Goal: Information Seeking & Learning: Learn about a topic

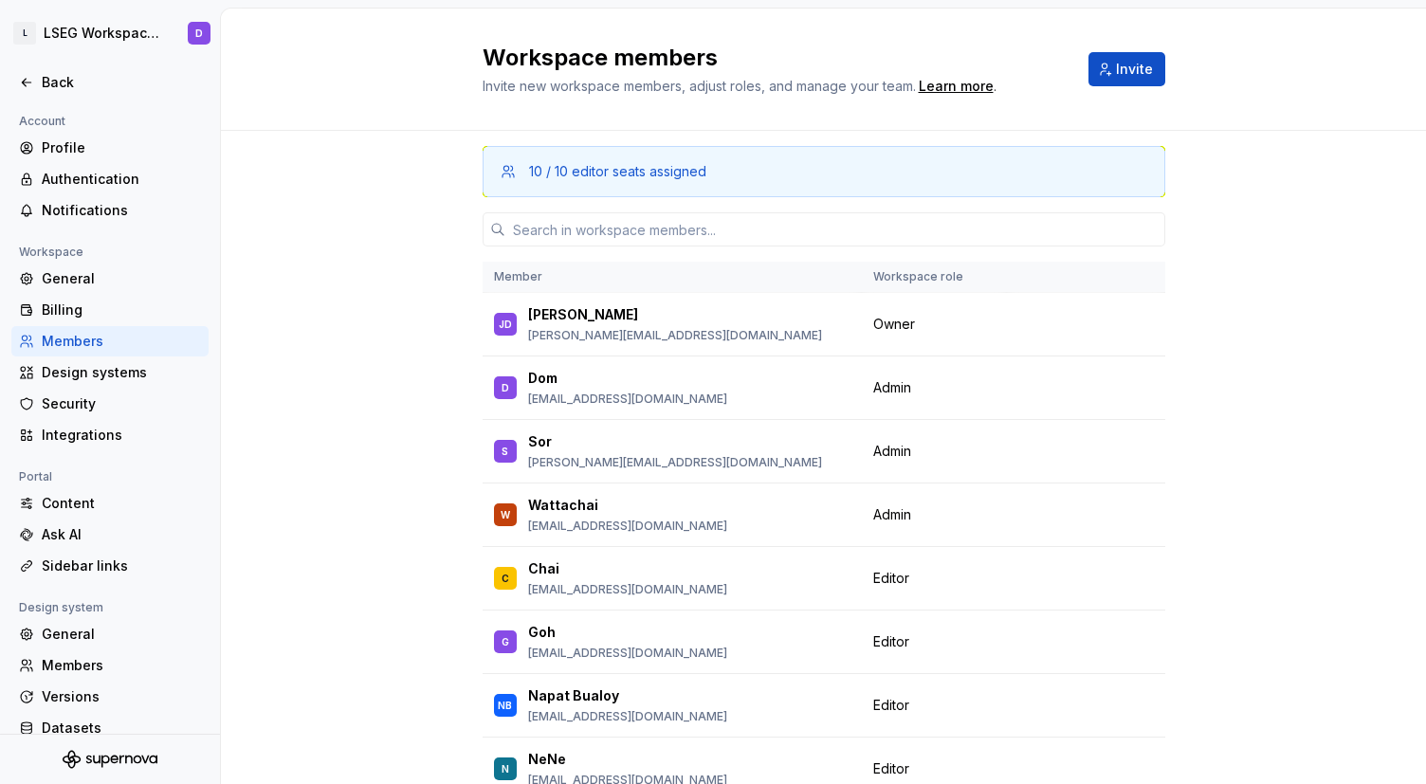
scroll to position [122, 0]
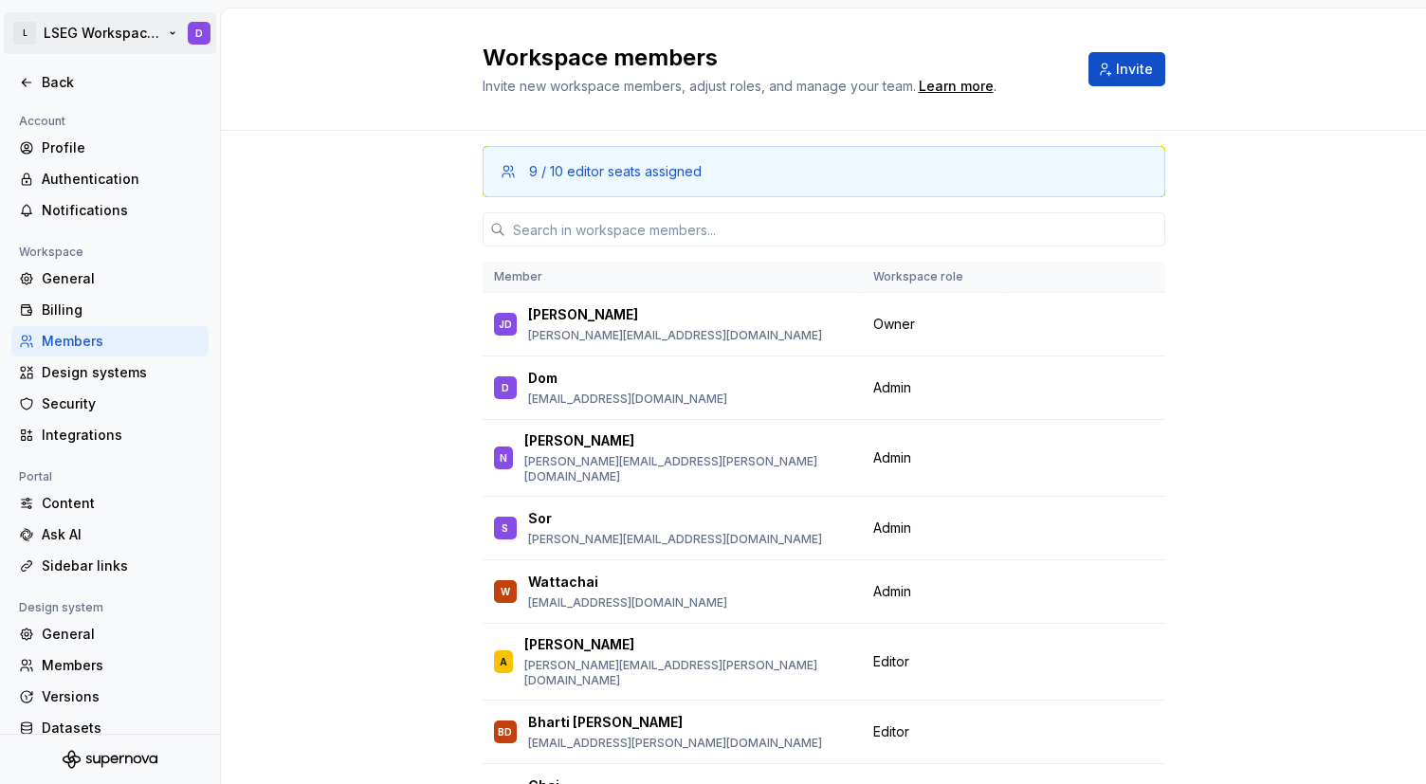
click at [99, 40] on html "L LSEG Workspace Design System D Back Account Profile Authentication Notificati…" at bounding box center [713, 392] width 1426 height 784
click at [98, 39] on html "L LSEG Workspace Design System D Back Account Profile Authentication Notificati…" at bounding box center [713, 392] width 1426 height 784
click at [60, 82] on div "Back" at bounding box center [121, 82] width 159 height 19
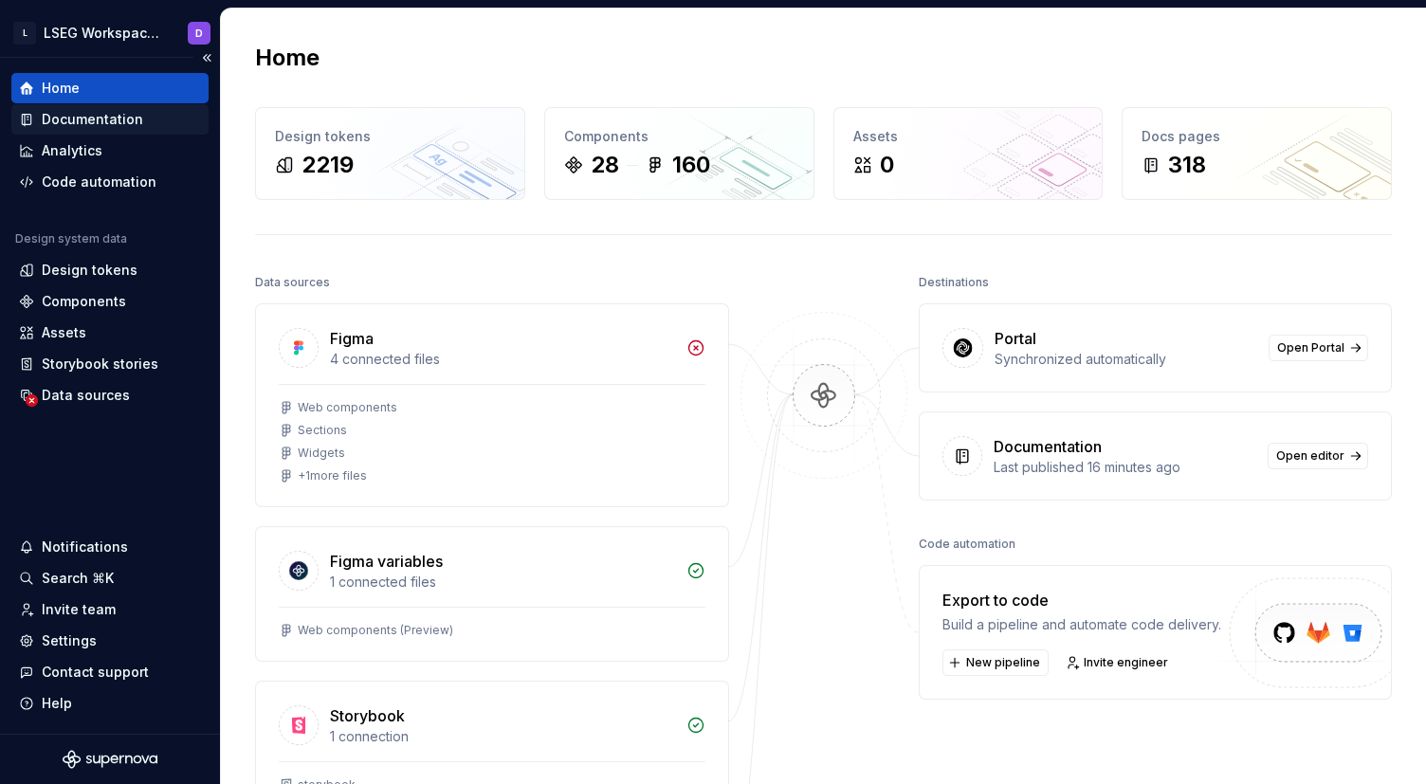
click at [132, 107] on div "Documentation" at bounding box center [109, 119] width 197 height 30
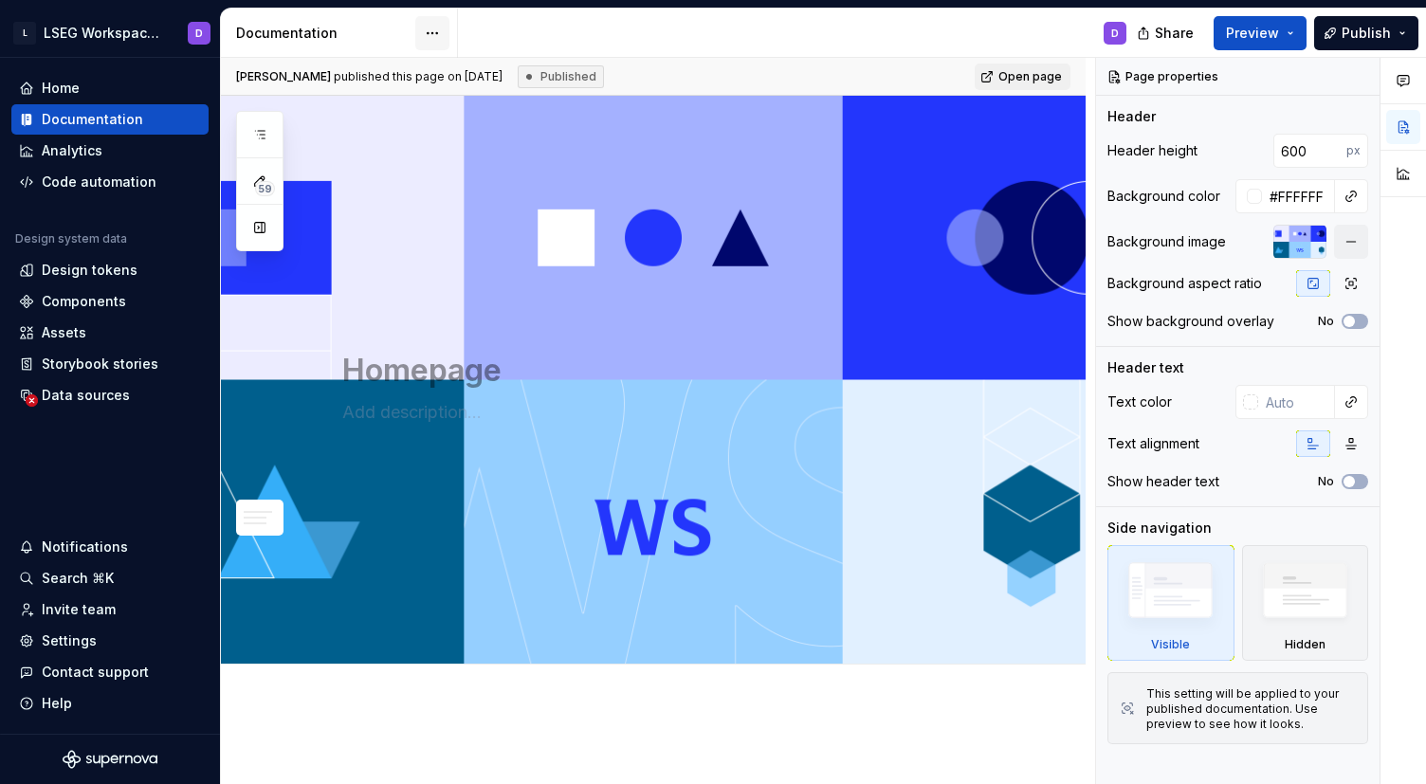
click at [433, 28] on html "L LSEG Workspace Design System D Home Documentation Analytics Code automation D…" at bounding box center [713, 392] width 1426 height 784
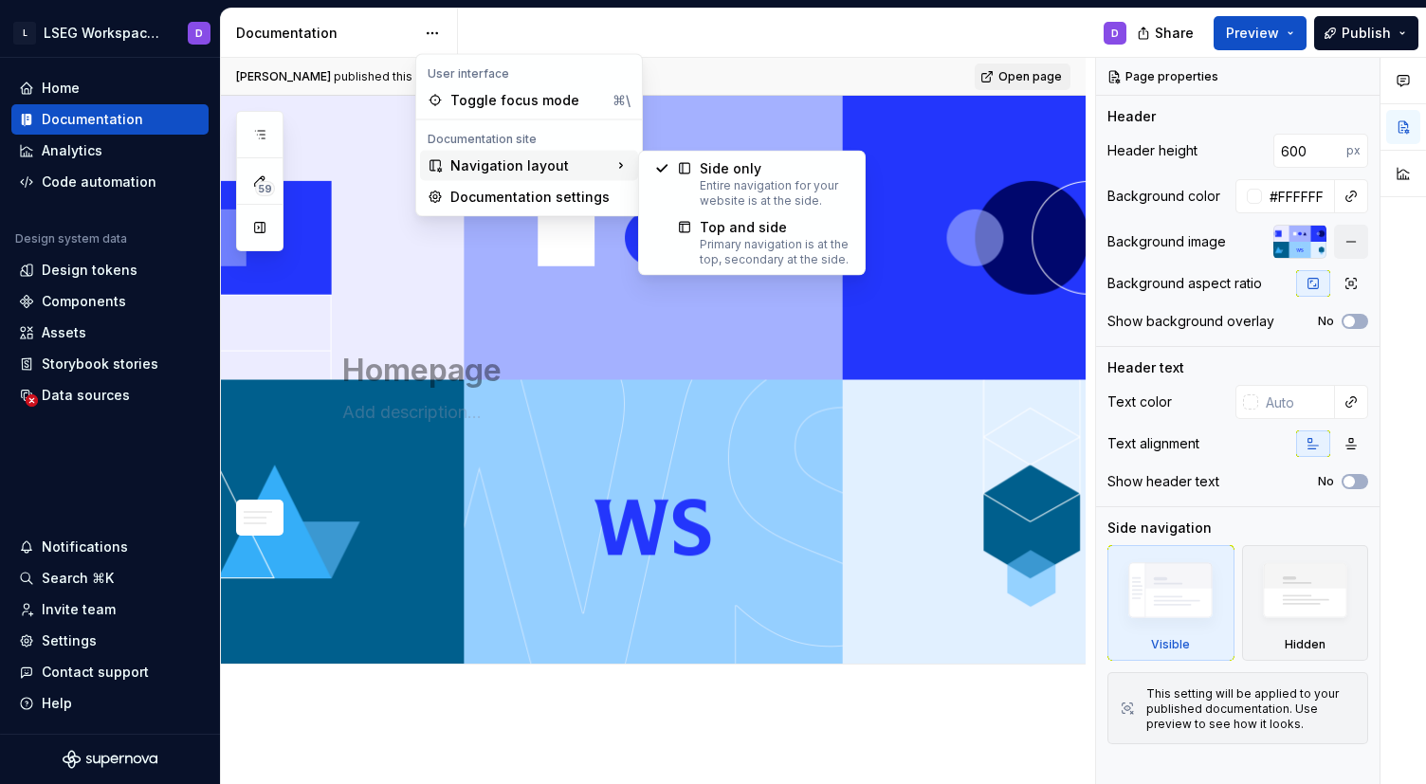
click at [549, 168] on div "Navigation layout" at bounding box center [529, 166] width 218 height 30
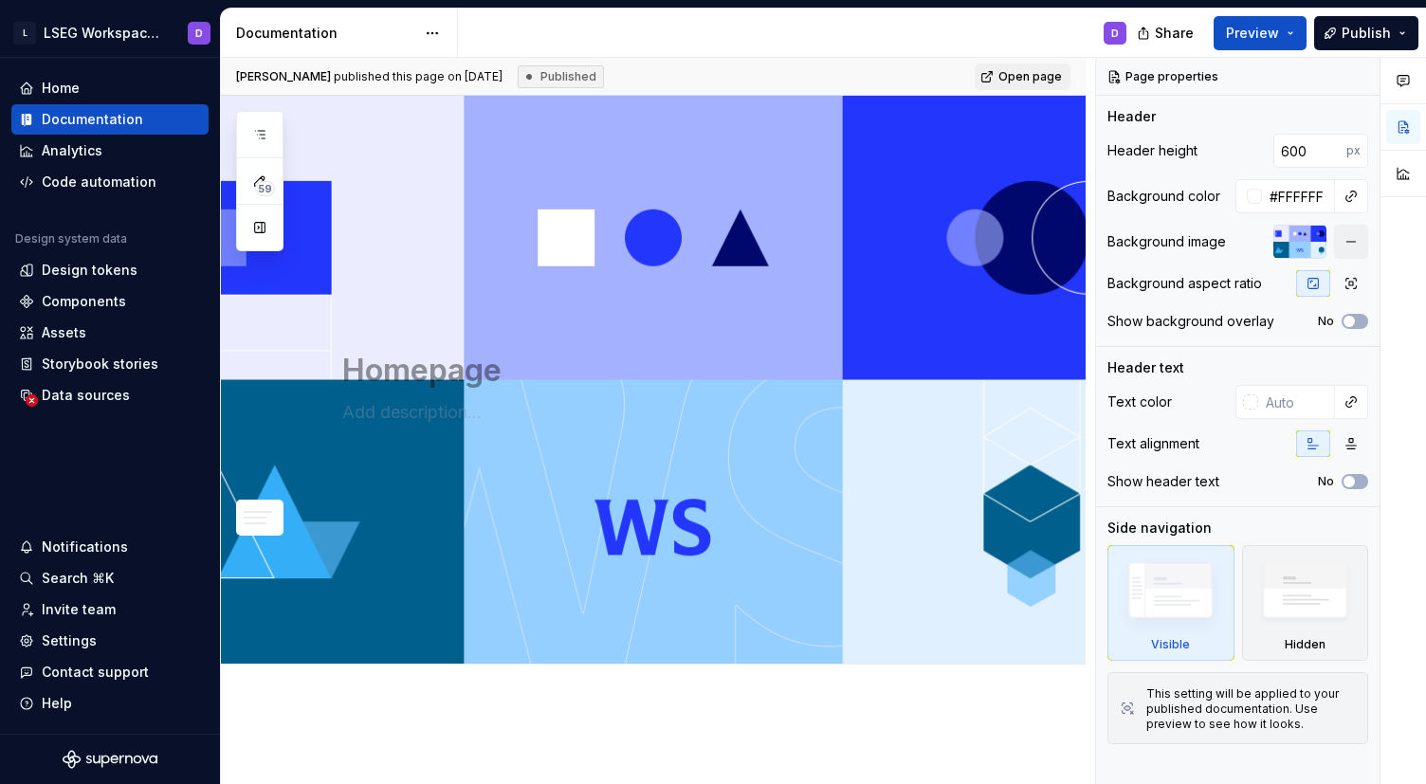
click at [1029, 81] on html "L LSEG Workspace Design System D Home Documentation Analytics Code automation D…" at bounding box center [713, 392] width 1426 height 784
click at [212, 56] on button "Collapse sidebar" at bounding box center [206, 58] width 27 height 27
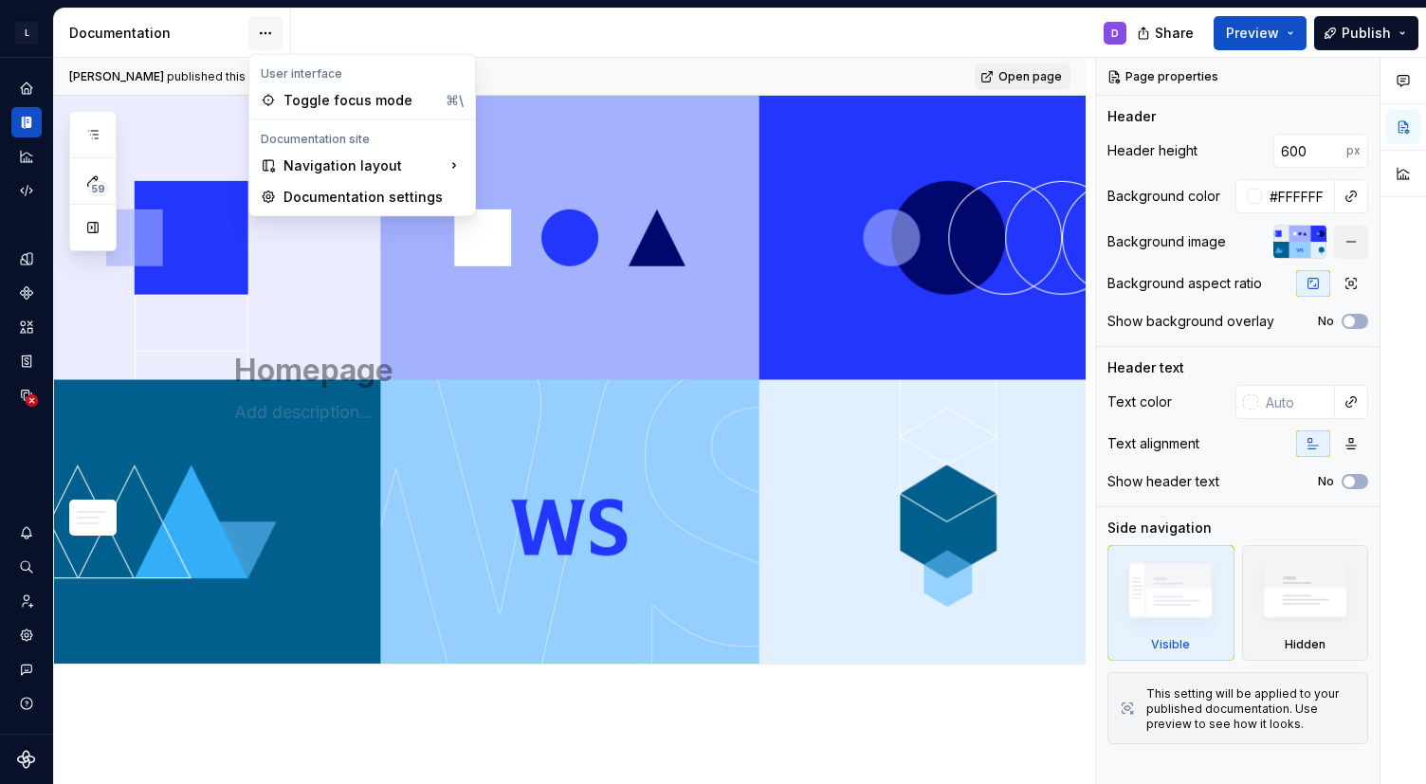
click at [269, 32] on html "L LSEG Workspace Design System D Design system data Documentation D Share Previ…" at bounding box center [713, 392] width 1426 height 784
click at [598, 42] on html "L LSEG Workspace Design System D Design system data Documentation D Share Previ…" at bounding box center [713, 392] width 1426 height 784
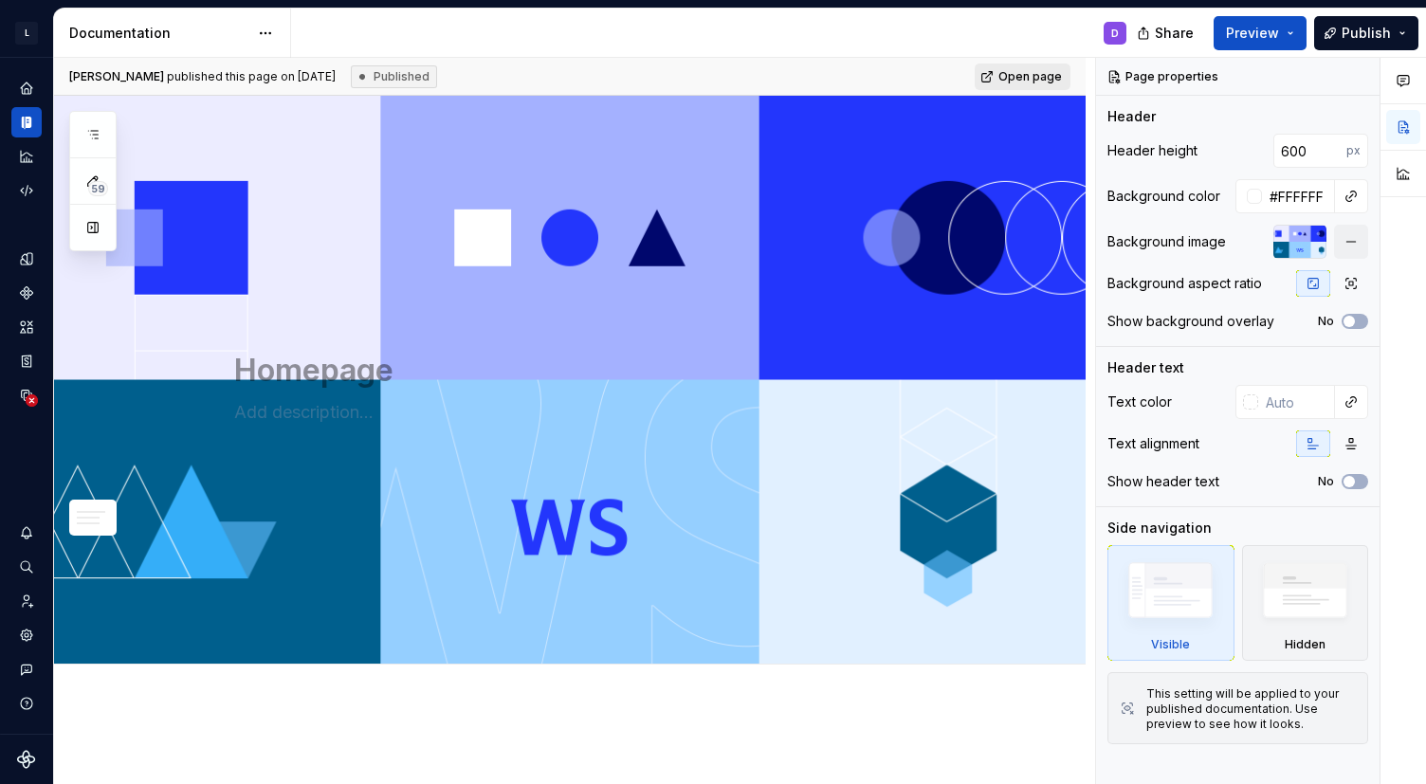
click at [1031, 73] on span "Open page" at bounding box center [1031, 76] width 64 height 15
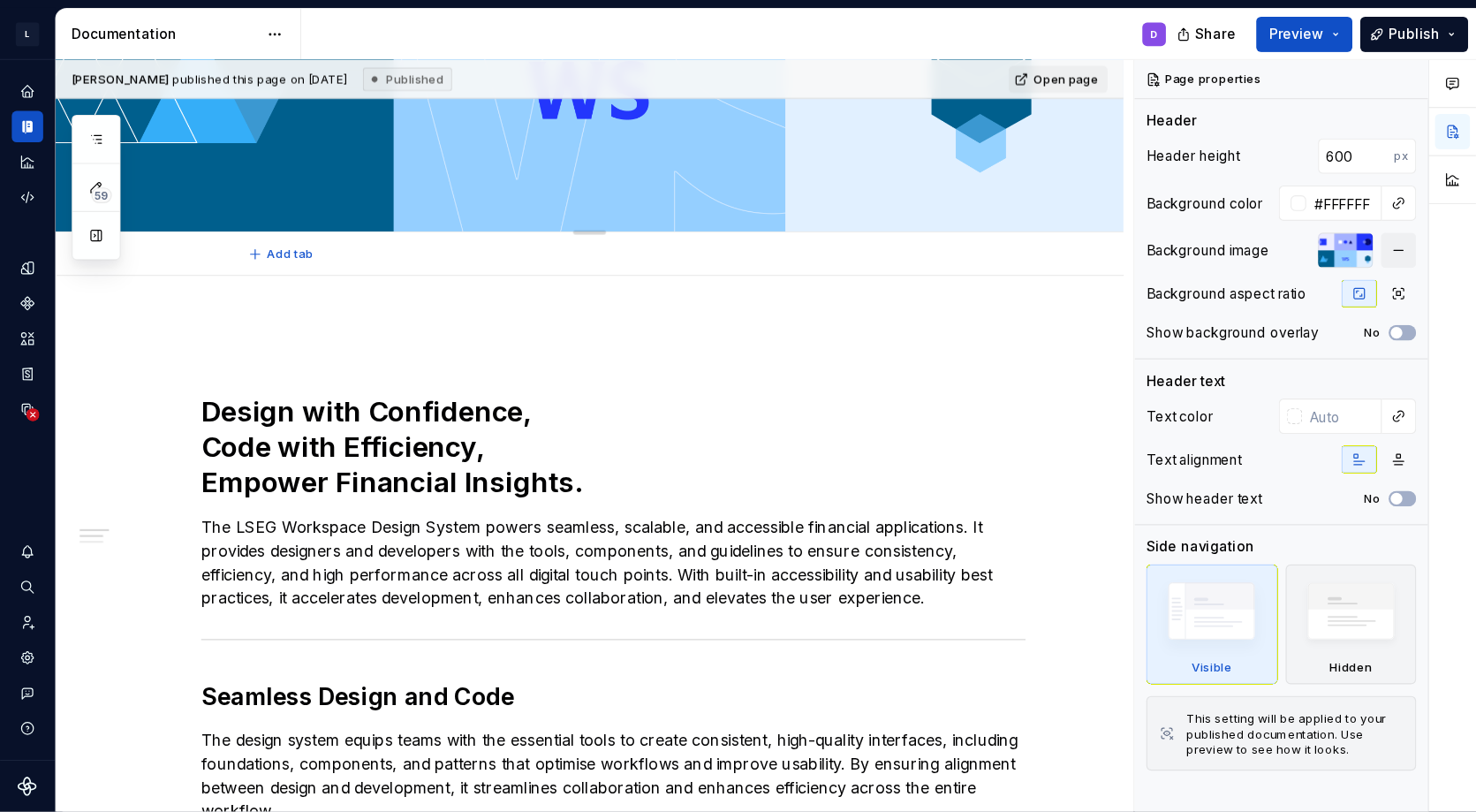
scroll to position [409, 0]
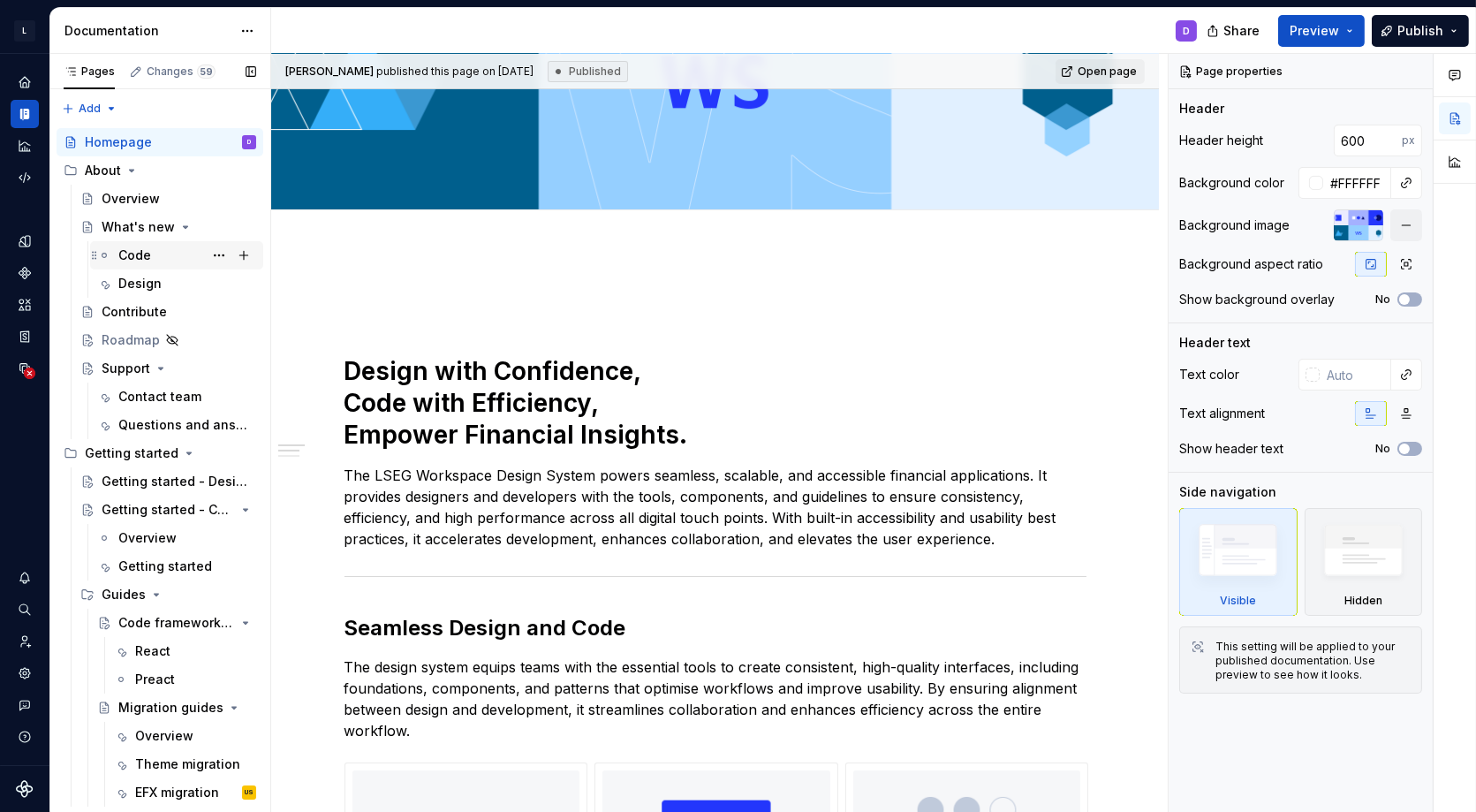
click at [162, 253] on div "Code" at bounding box center [187, 255] width 138 height 25
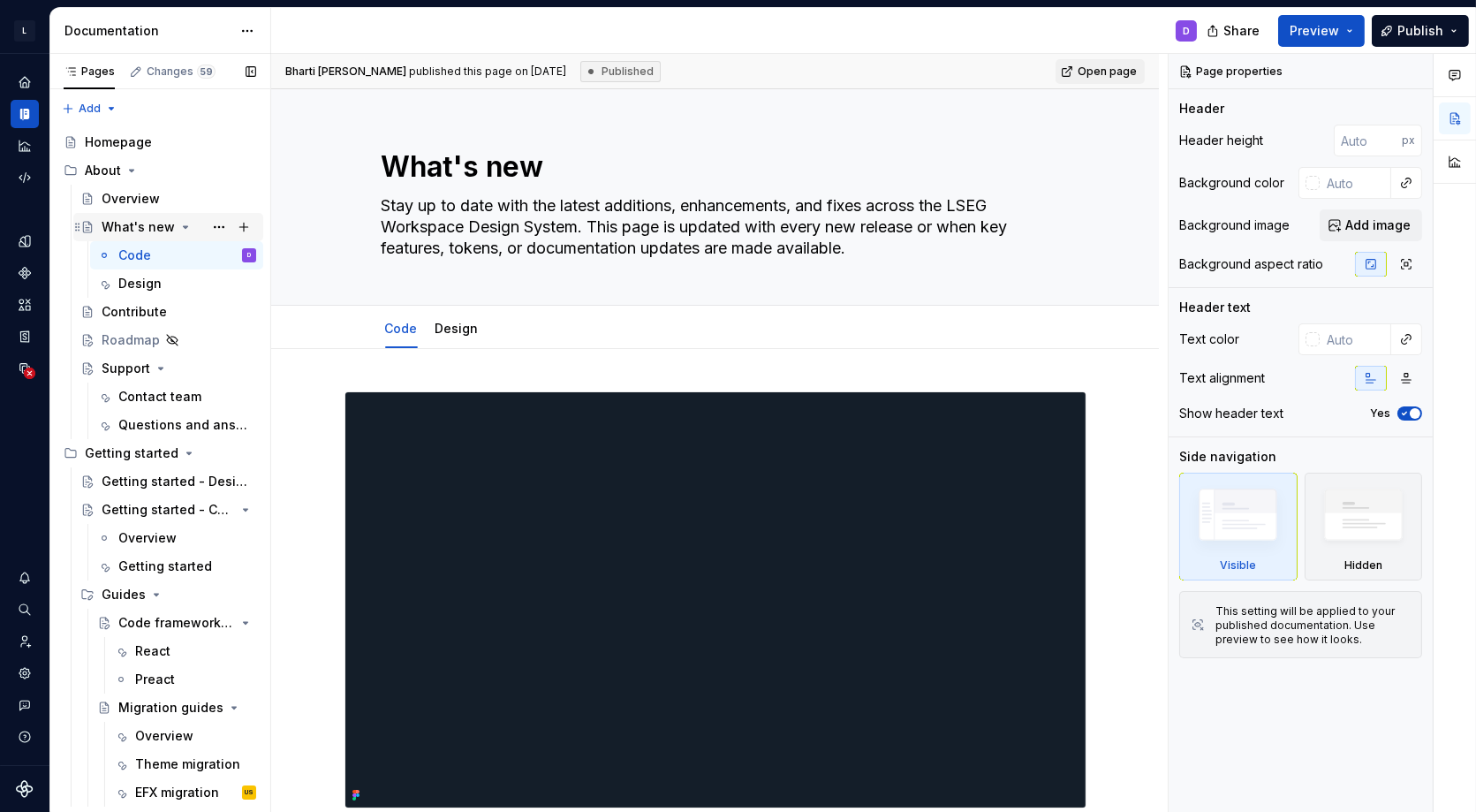
click at [183, 224] on icon "Page tree" at bounding box center [185, 226] width 14 height 14
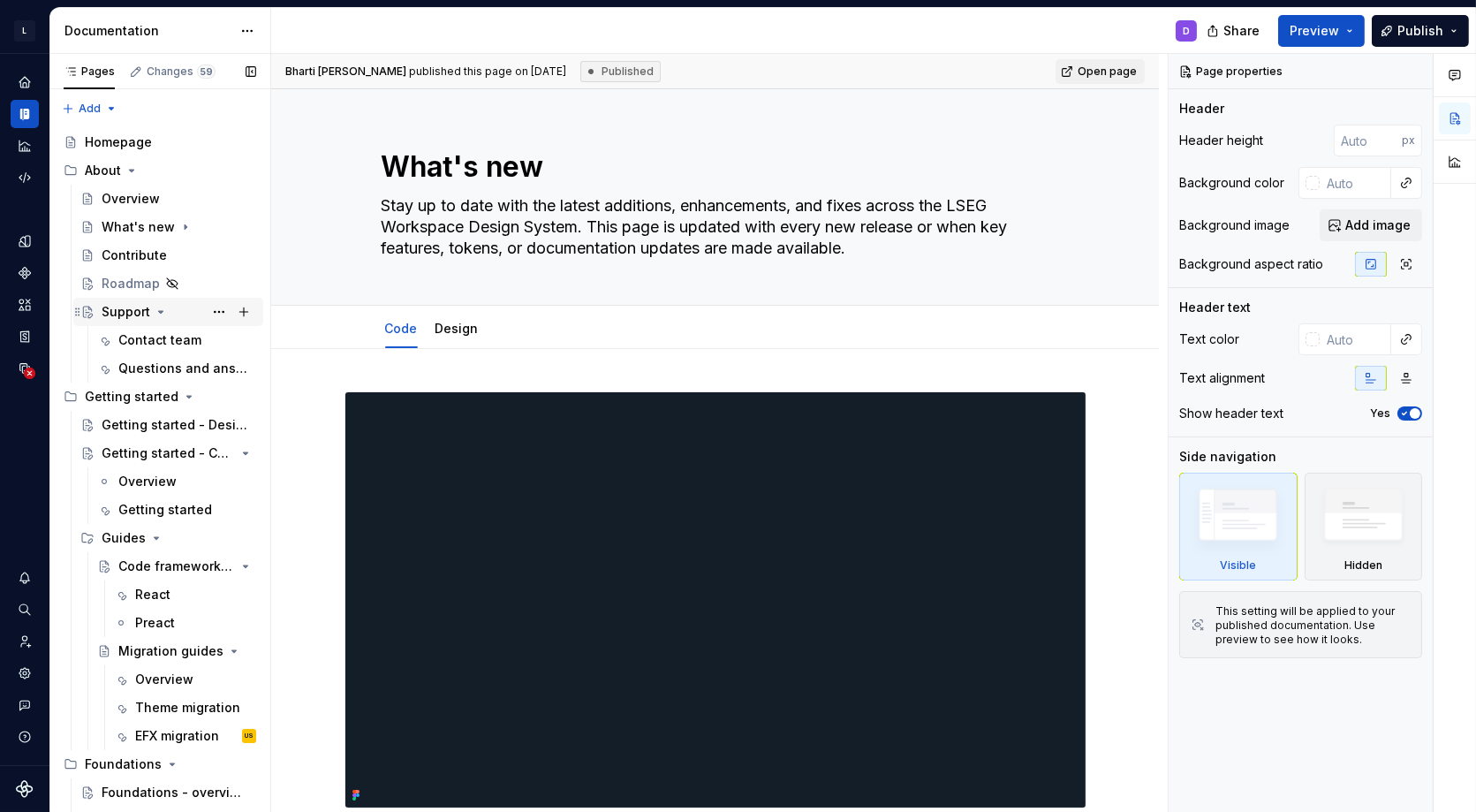
click at [159, 313] on icon "Page tree" at bounding box center [161, 312] width 5 height 2
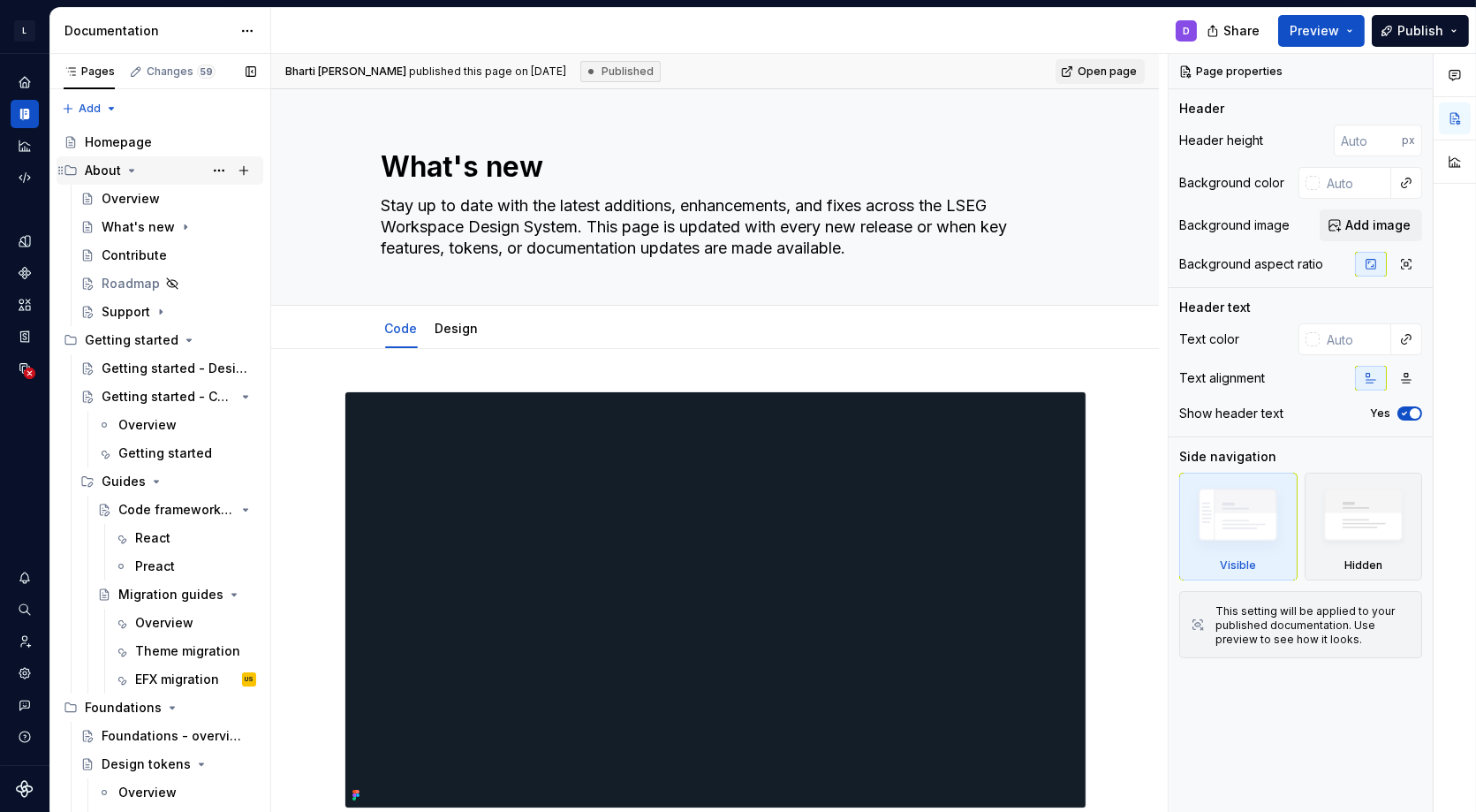
click at [133, 171] on icon "Page tree" at bounding box center [131, 169] width 14 height 14
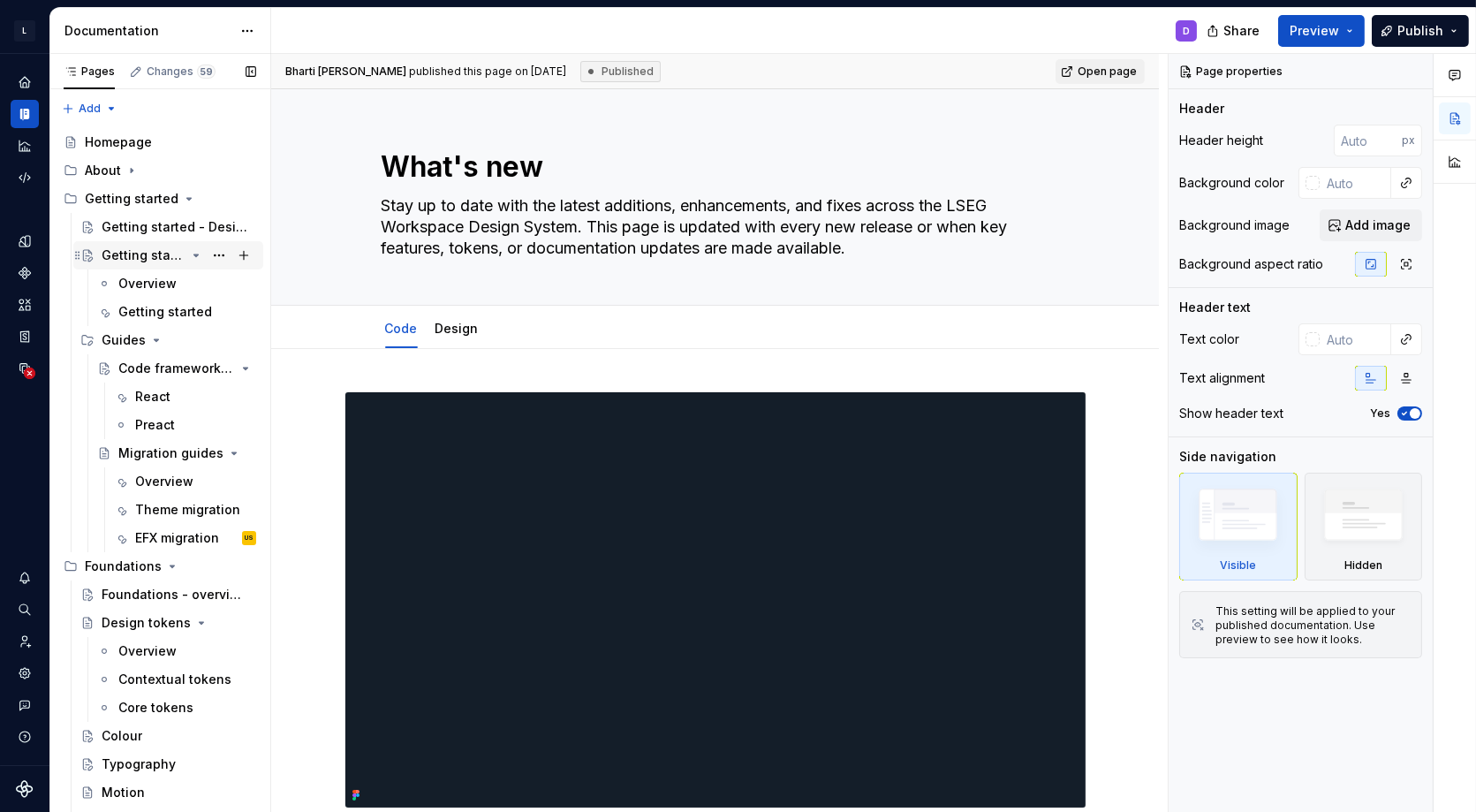
click at [165, 259] on div "Getting started - Code" at bounding box center [143, 255] width 84 height 18
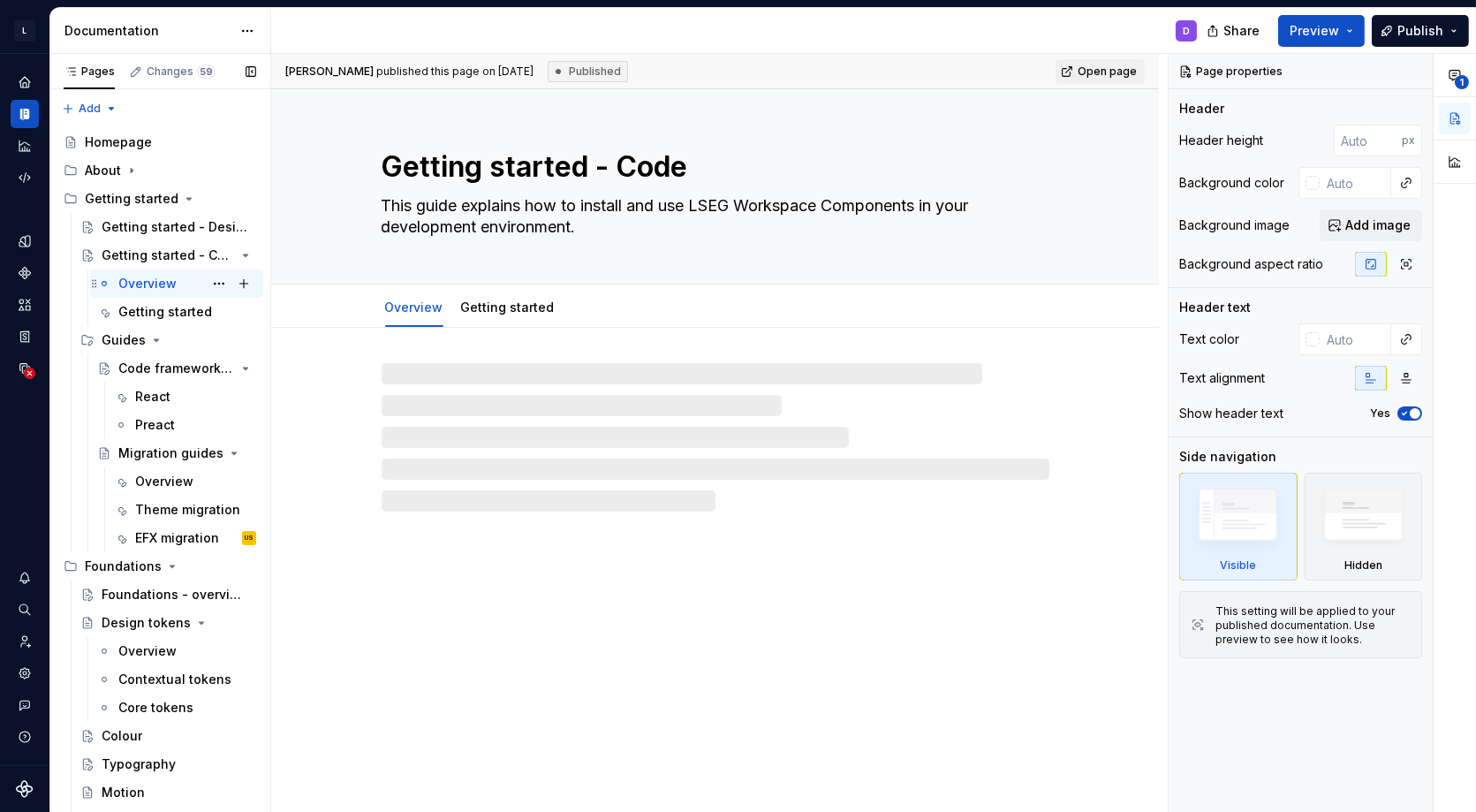
click at [152, 282] on div "Overview" at bounding box center [147, 283] width 59 height 18
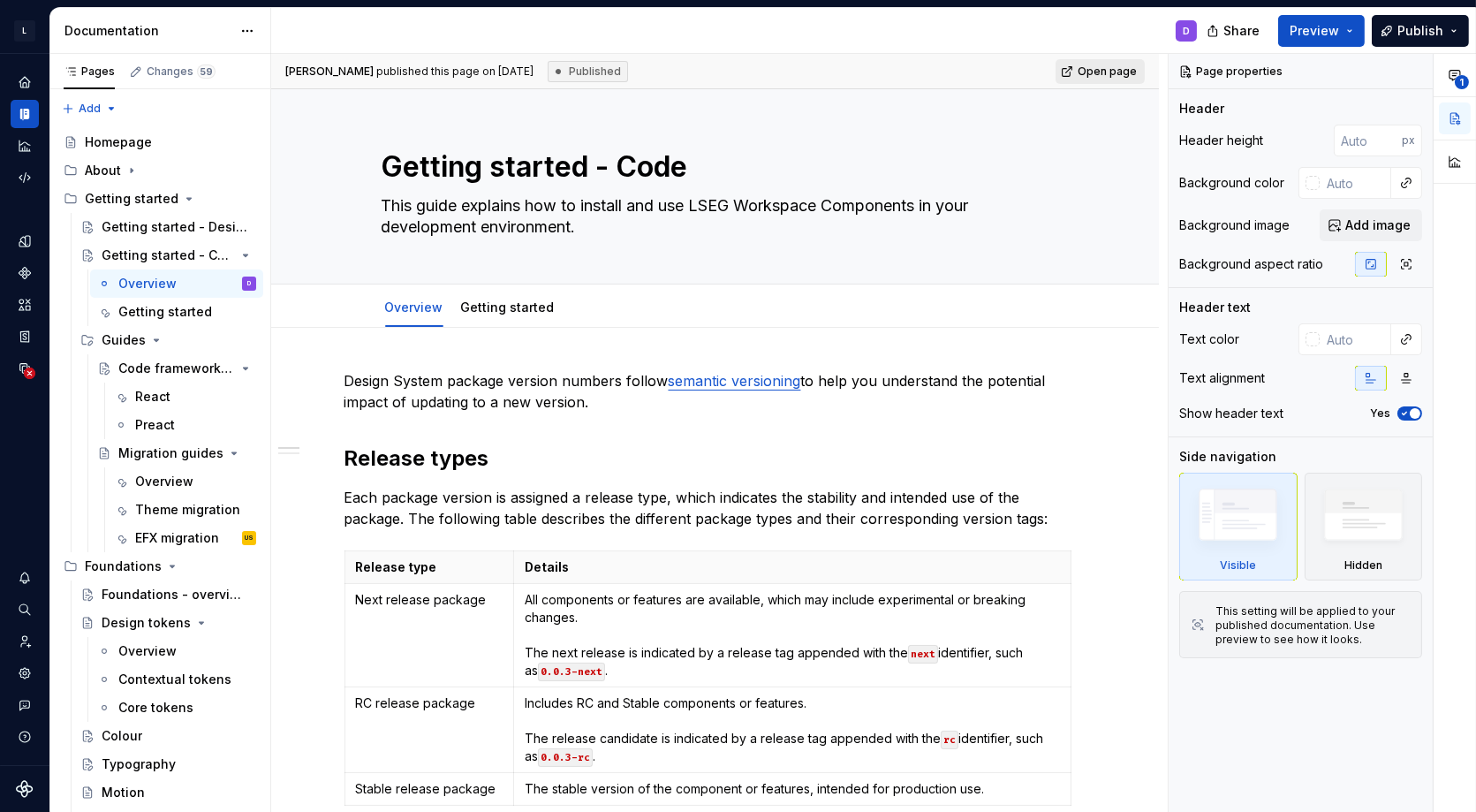
click at [1099, 72] on span "Open page" at bounding box center [1107, 71] width 60 height 14
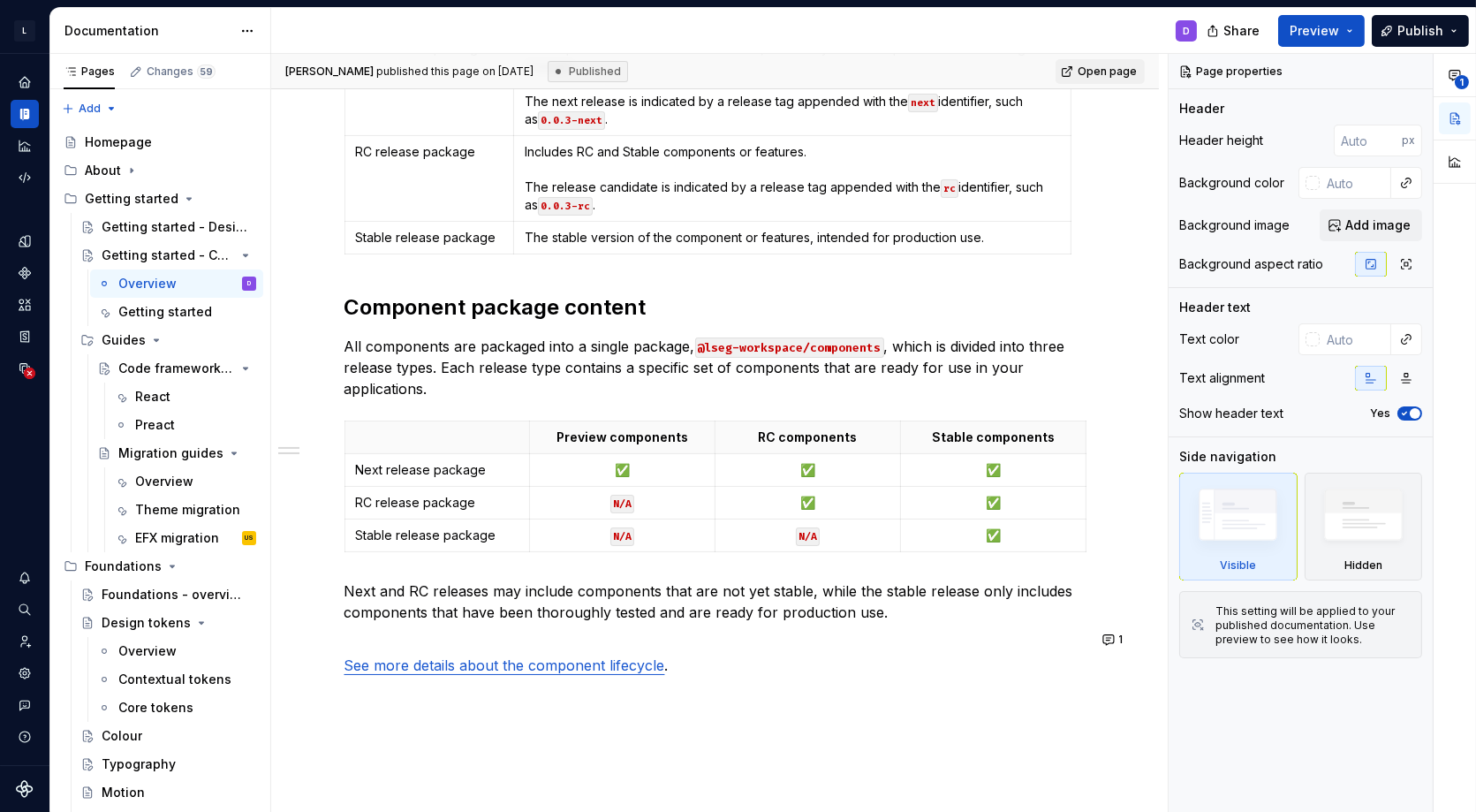
scroll to position [674, 0]
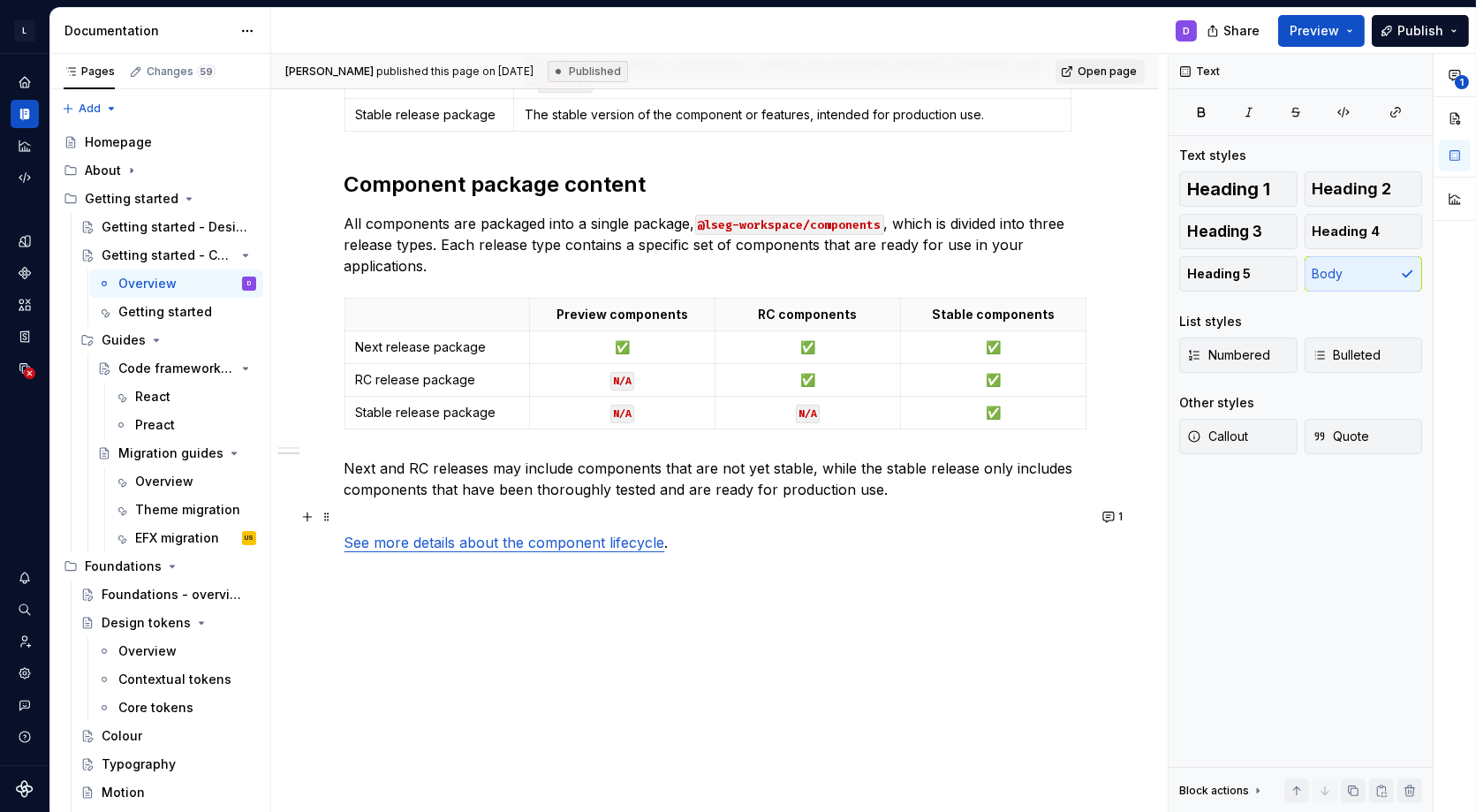
click at [699, 545] on p "See more details about the component lifecycle ." at bounding box center [715, 532] width 742 height 43
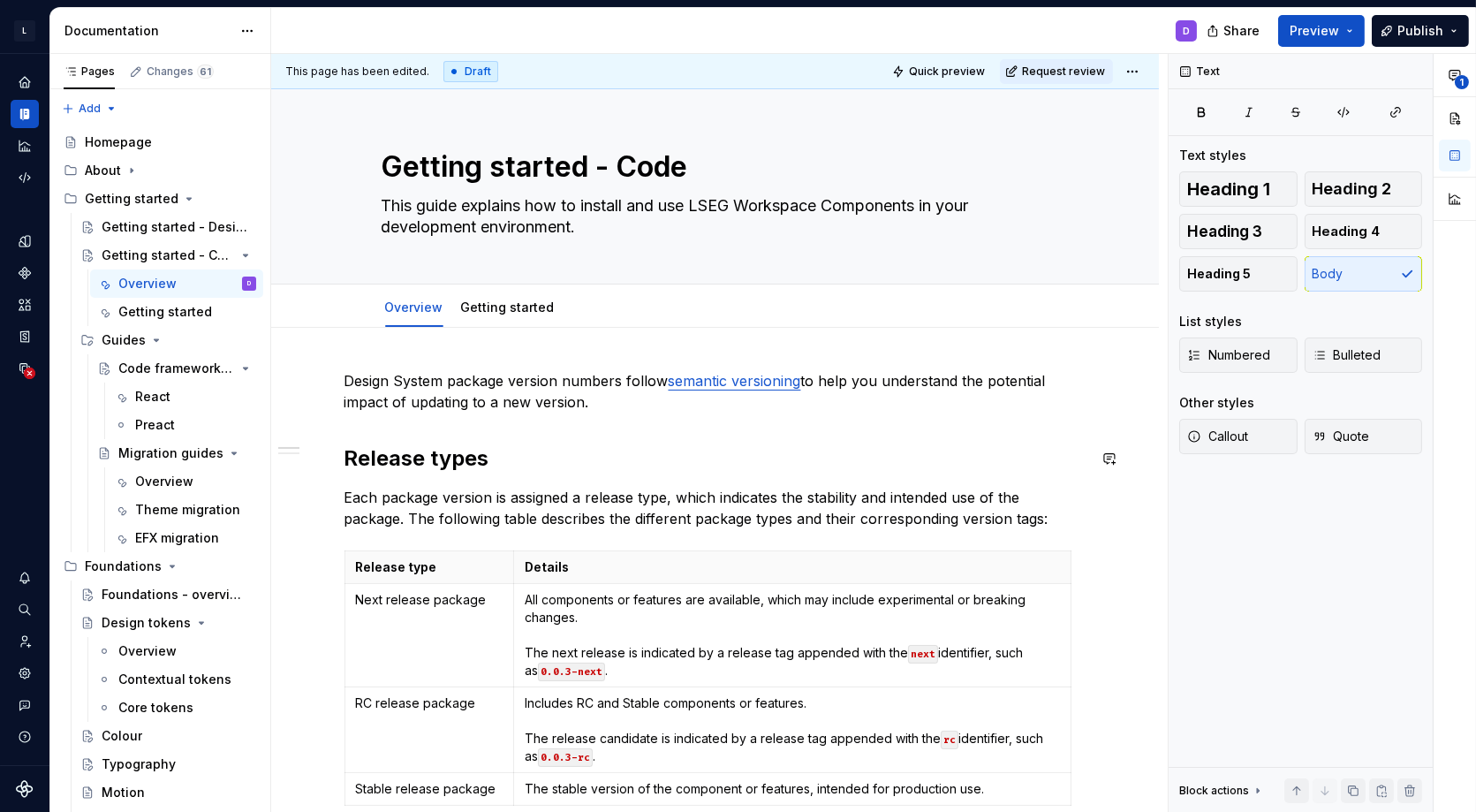
scroll to position [2, 0]
click at [521, 304] on link "Getting started" at bounding box center [508, 305] width 94 height 15
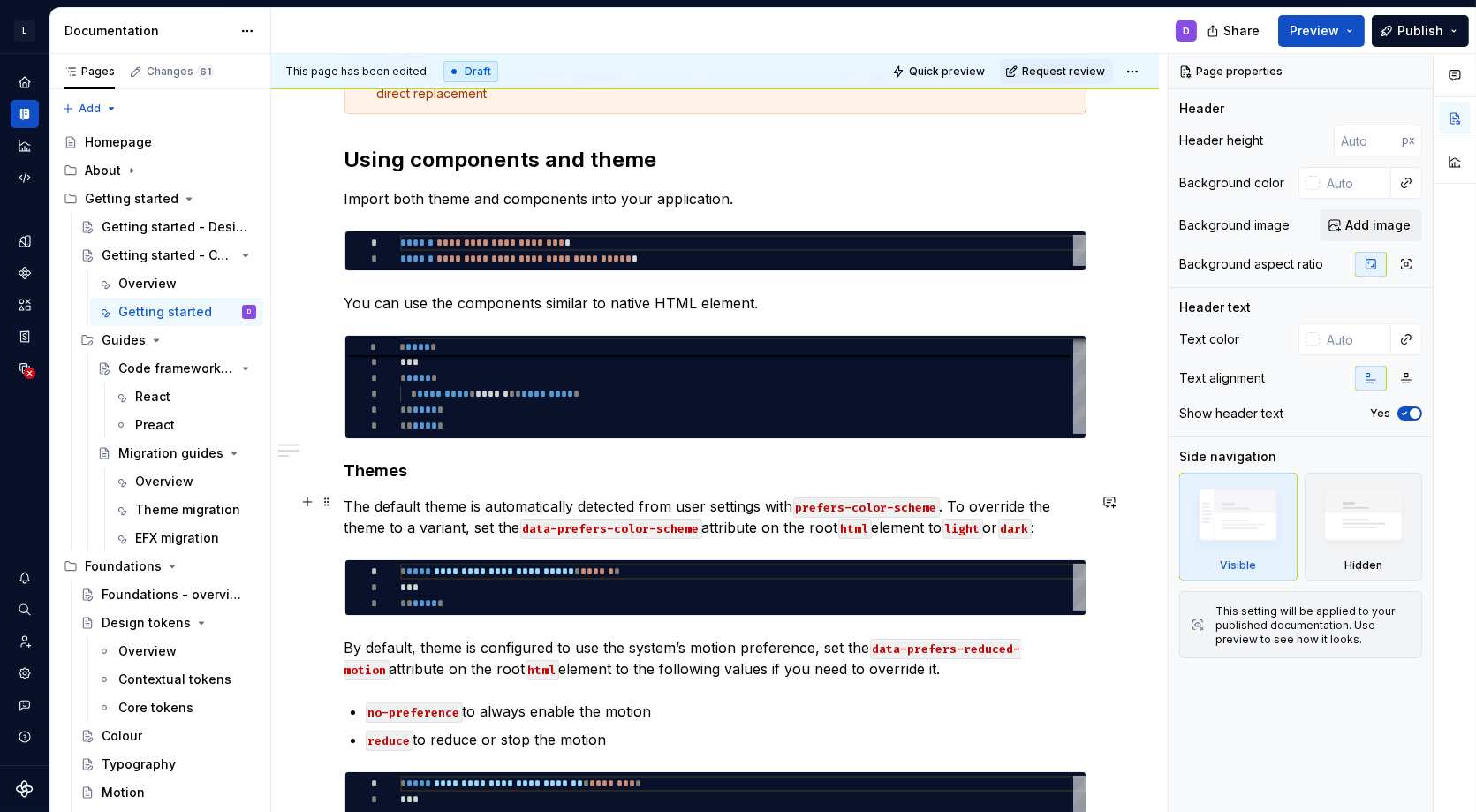
scroll to position [687, 0]
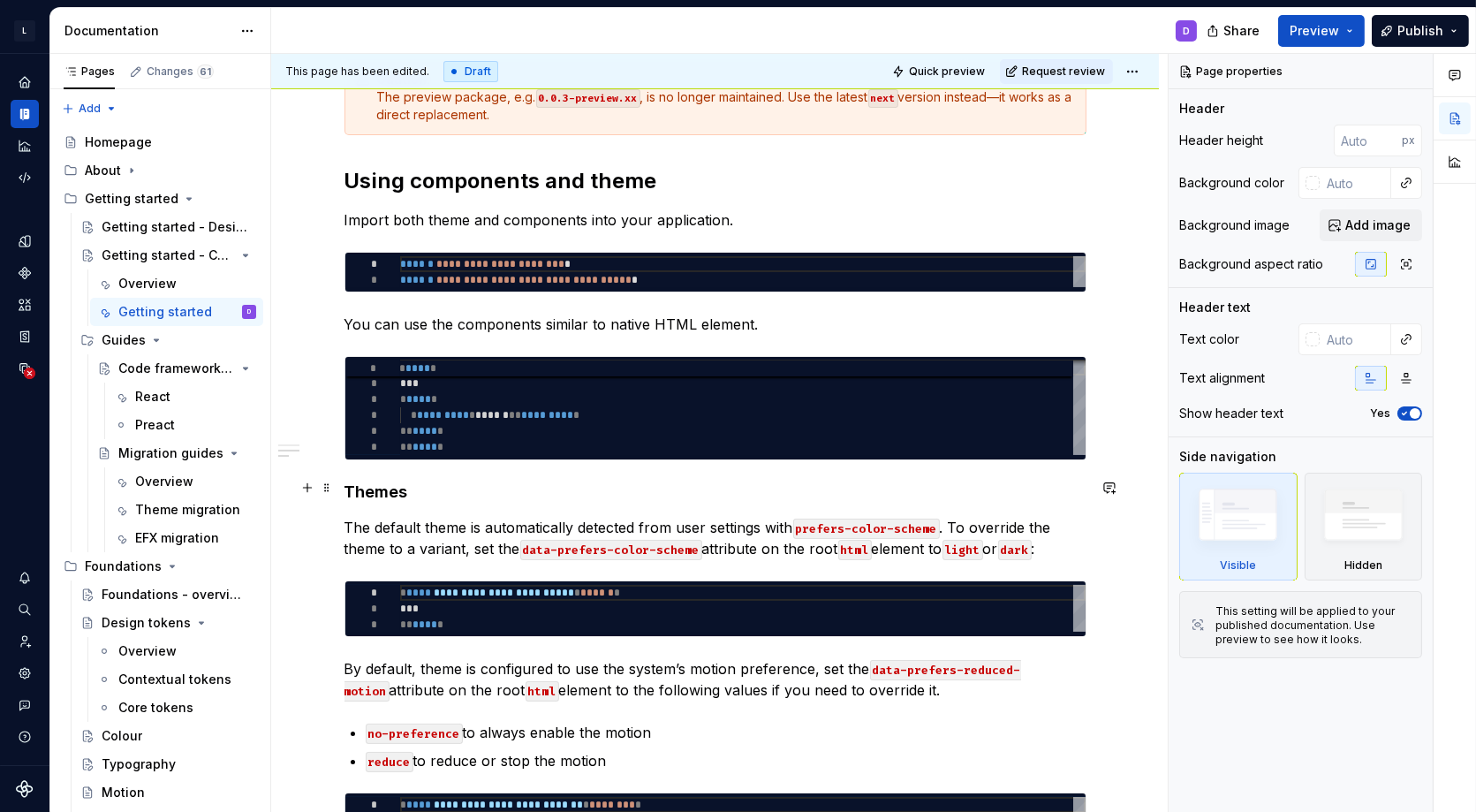
type textarea "*"
